Goal: Use online tool/utility: Utilize a website feature to perform a specific function

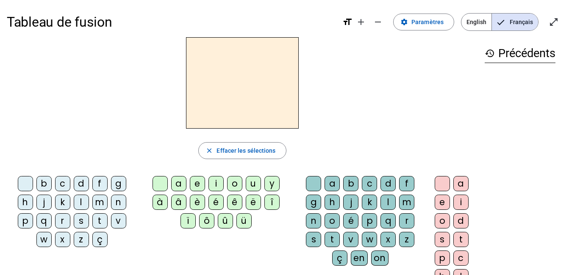
click at [480, 22] on span "English" at bounding box center [476, 22] width 30 height 17
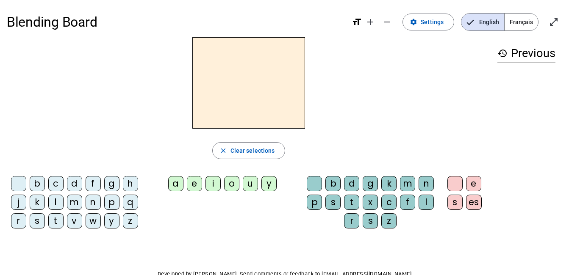
click at [56, 185] on div "c" at bounding box center [55, 183] width 15 height 15
click at [174, 188] on div "a" at bounding box center [175, 183] width 15 height 15
click at [350, 205] on div "t" at bounding box center [351, 202] width 15 height 15
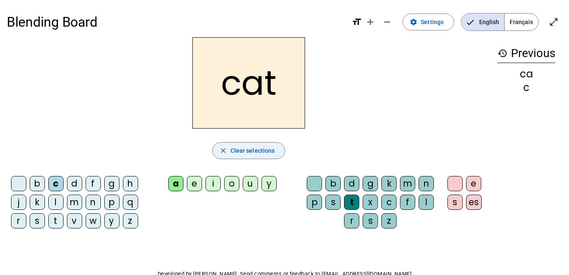
click at [268, 154] on span "Clear selections" at bounding box center [252, 151] width 44 height 10
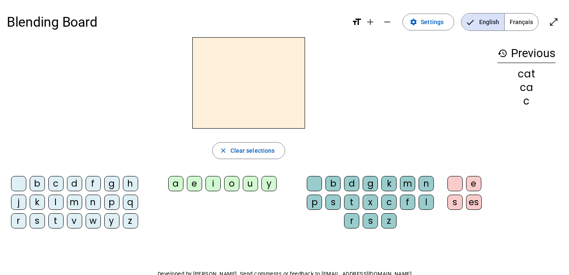
click at [76, 204] on div "m" at bounding box center [74, 202] width 15 height 15
click at [176, 182] on div "a" at bounding box center [175, 183] width 15 height 15
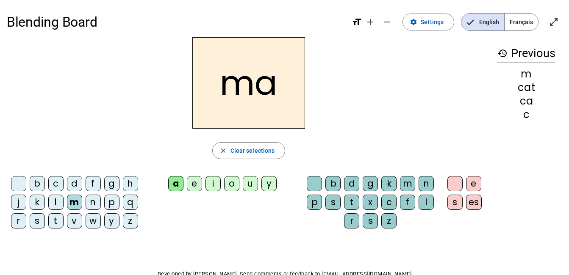
click at [351, 205] on div "t" at bounding box center [351, 202] width 15 height 15
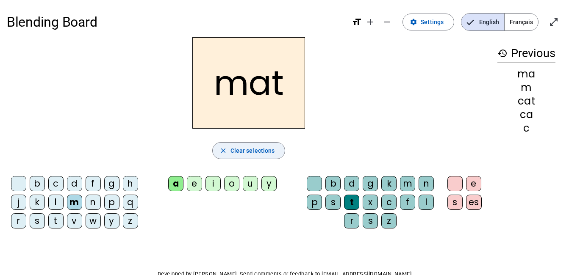
click at [273, 152] on span "Clear selections" at bounding box center [252, 151] width 44 height 10
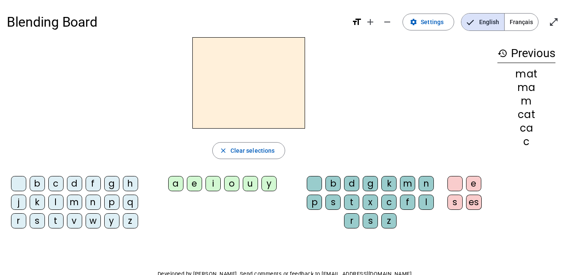
click at [114, 202] on div "p" at bounding box center [111, 202] width 15 height 15
click at [212, 185] on div "i" at bounding box center [212, 183] width 15 height 15
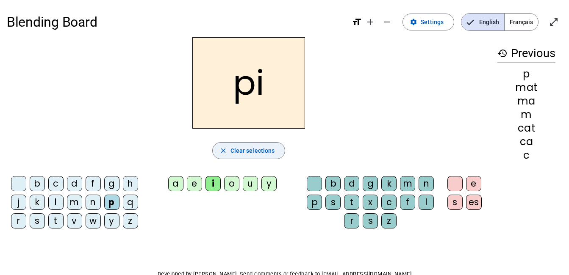
click at [225, 151] on mat-icon "close" at bounding box center [223, 151] width 8 height 8
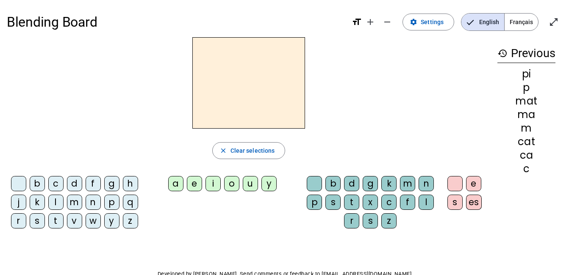
click at [110, 203] on div "p" at bounding box center [111, 202] width 15 height 15
click at [195, 183] on div "e" at bounding box center [194, 183] width 15 height 15
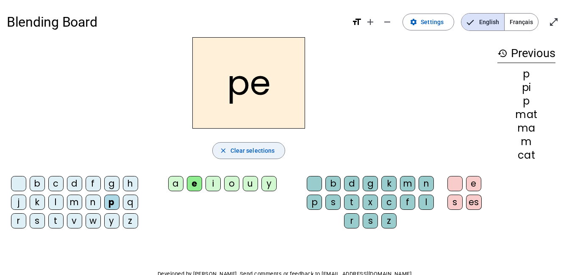
click at [240, 153] on span "Clear selections" at bounding box center [252, 151] width 44 height 10
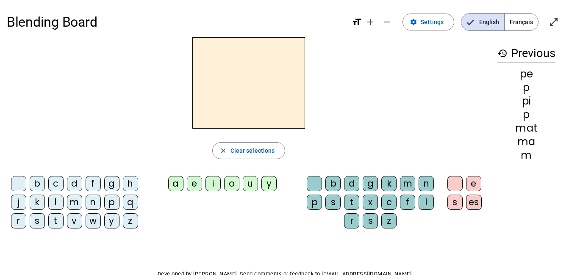
click at [110, 202] on div "p" at bounding box center [111, 202] width 15 height 15
click at [215, 184] on div "i" at bounding box center [212, 183] width 15 height 15
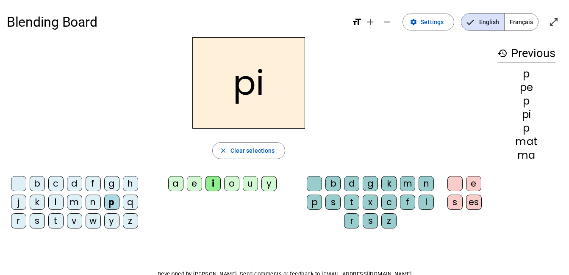
click at [367, 183] on div "g" at bounding box center [369, 183] width 15 height 15
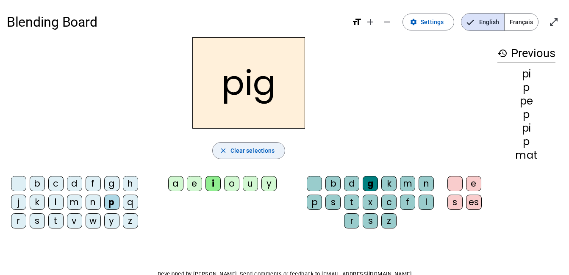
click at [266, 153] on span "Clear selections" at bounding box center [252, 151] width 44 height 10
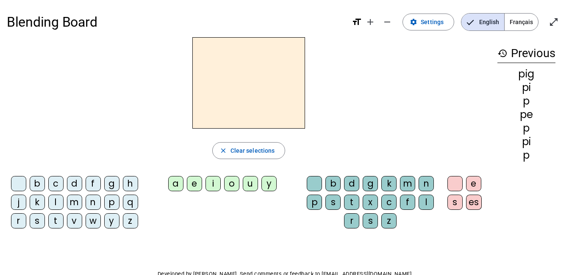
click at [38, 184] on div "b" at bounding box center [37, 183] width 15 height 15
click at [251, 184] on div "u" at bounding box center [250, 183] width 15 height 15
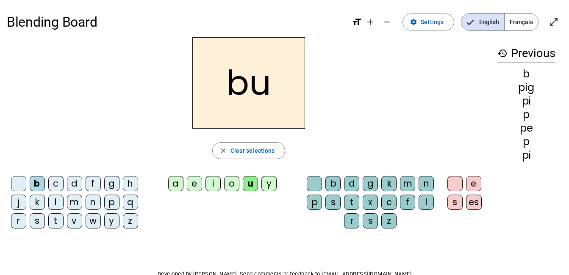
click at [372, 185] on div "g" at bounding box center [369, 183] width 15 height 15
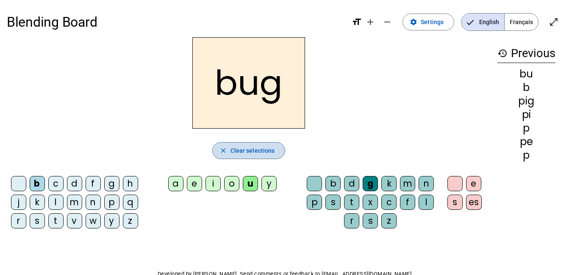
click at [259, 154] on span "Clear selections" at bounding box center [252, 151] width 44 height 10
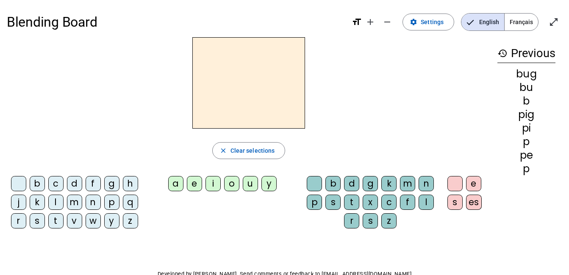
click at [40, 219] on div "s" at bounding box center [37, 220] width 15 height 15
click at [329, 248] on div "Blending Board format_size add remove settings Settings English Français open_i…" at bounding box center [284, 162] width 569 height 324
click at [194, 185] on div "e" at bounding box center [194, 183] width 15 height 15
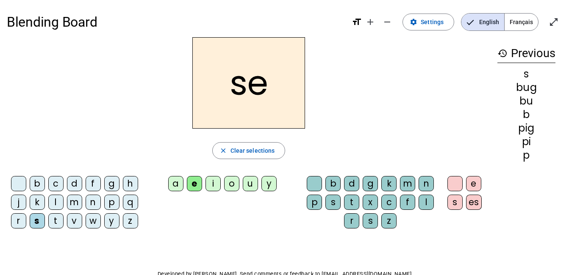
click at [199, 187] on div "e" at bounding box center [194, 183] width 15 height 15
click at [473, 183] on div "e" at bounding box center [473, 183] width 15 height 15
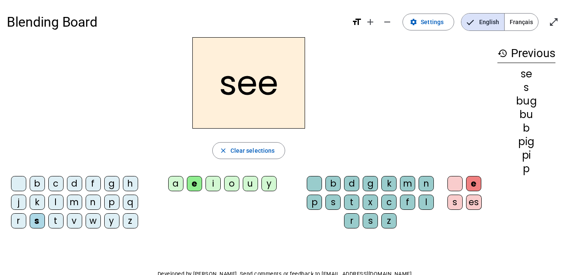
click at [268, 152] on span "Clear selections" at bounding box center [252, 151] width 44 height 10
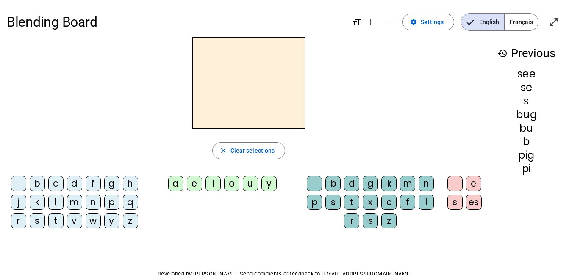
click at [40, 185] on div "b" at bounding box center [37, 183] width 15 height 15
click at [177, 185] on div "a" at bounding box center [175, 183] width 15 height 15
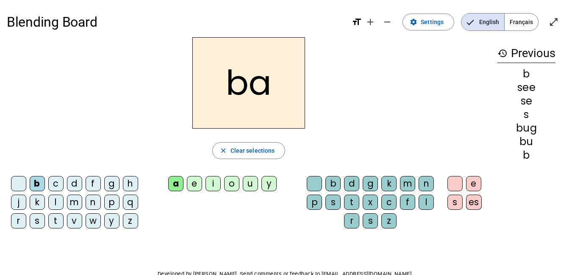
click at [351, 203] on div "t" at bounding box center [351, 202] width 15 height 15
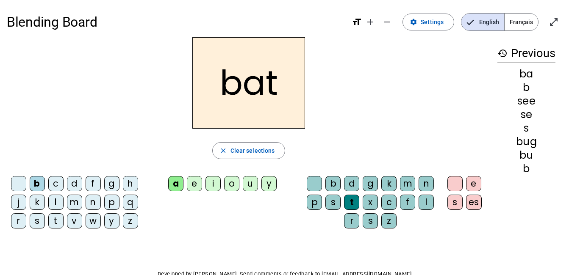
click at [273, 153] on span "Clear selections" at bounding box center [252, 151] width 44 height 10
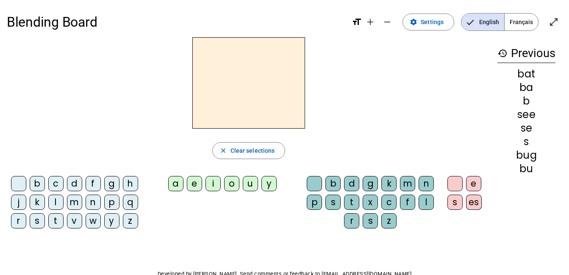
click at [40, 184] on div "b" at bounding box center [37, 183] width 15 height 15
click at [176, 184] on div "a" at bounding box center [175, 183] width 15 height 15
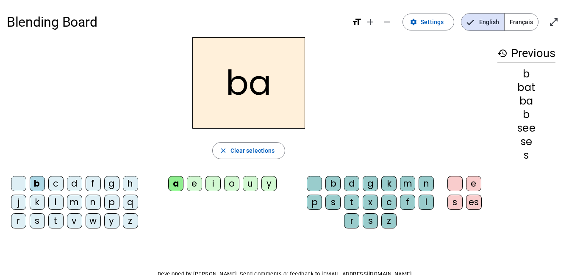
click at [370, 183] on div "g" at bounding box center [369, 183] width 15 height 15
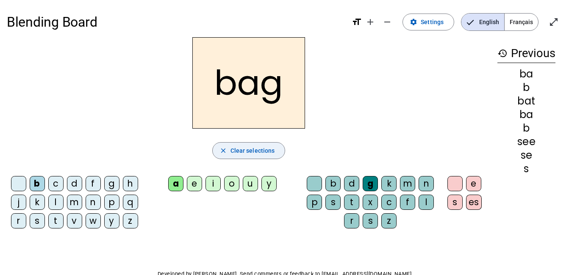
click at [272, 150] on span "Clear selections" at bounding box center [252, 151] width 44 height 10
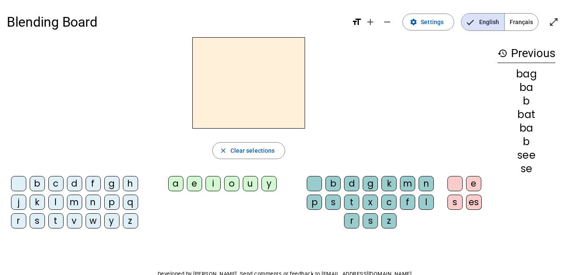
click at [130, 185] on div "h" at bounding box center [130, 183] width 15 height 15
click at [193, 182] on div "e" at bounding box center [194, 183] width 15 height 15
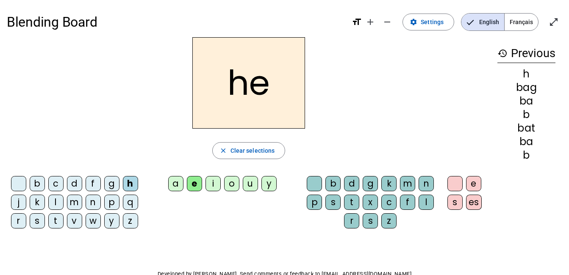
click at [351, 221] on div "r" at bounding box center [351, 220] width 15 height 15
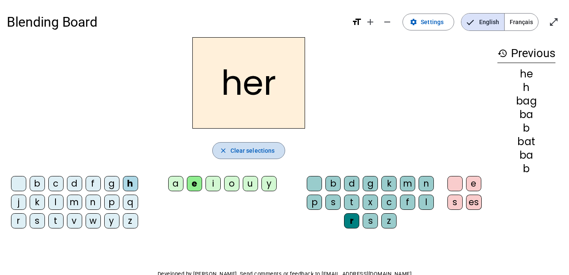
click at [271, 152] on span "Clear selections" at bounding box center [252, 151] width 44 height 10
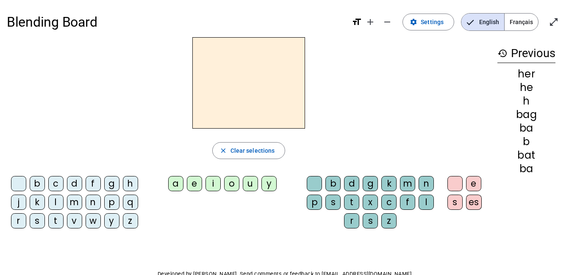
click at [131, 185] on div "h" at bounding box center [130, 183] width 15 height 15
click at [213, 185] on div "i" at bounding box center [212, 183] width 15 height 15
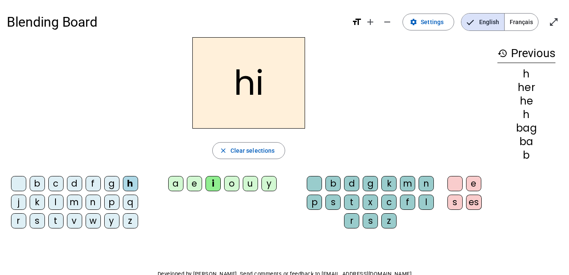
click at [404, 185] on div "m" at bounding box center [407, 183] width 15 height 15
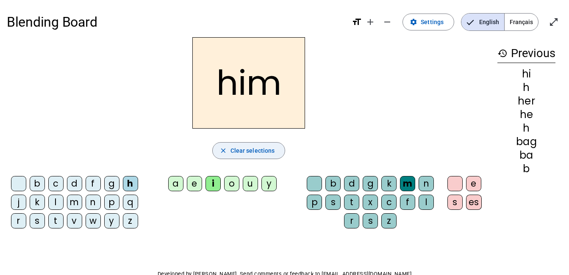
click at [271, 153] on span "Clear selections" at bounding box center [252, 151] width 44 height 10
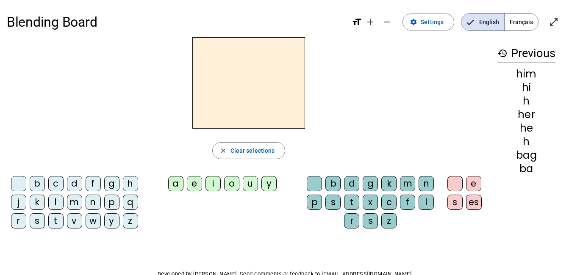
click at [34, 186] on div "b" at bounding box center [37, 183] width 15 height 15
click at [213, 185] on div "i" at bounding box center [212, 183] width 15 height 15
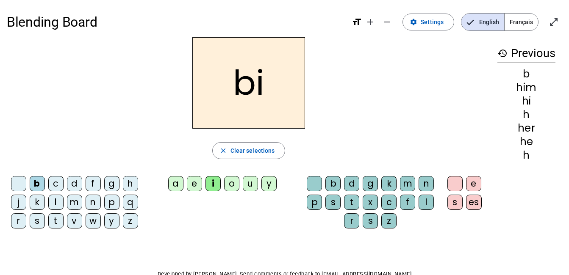
click at [367, 184] on div "g" at bounding box center [369, 183] width 15 height 15
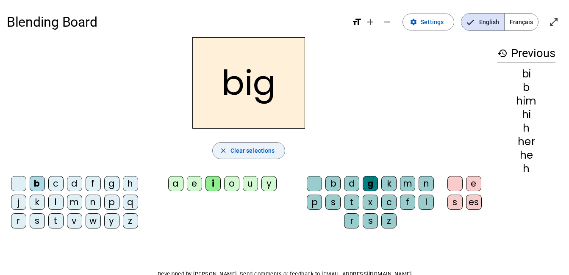
click at [273, 151] on span "Clear selections" at bounding box center [252, 151] width 44 height 10
